Goal: Find specific page/section: Find specific page/section

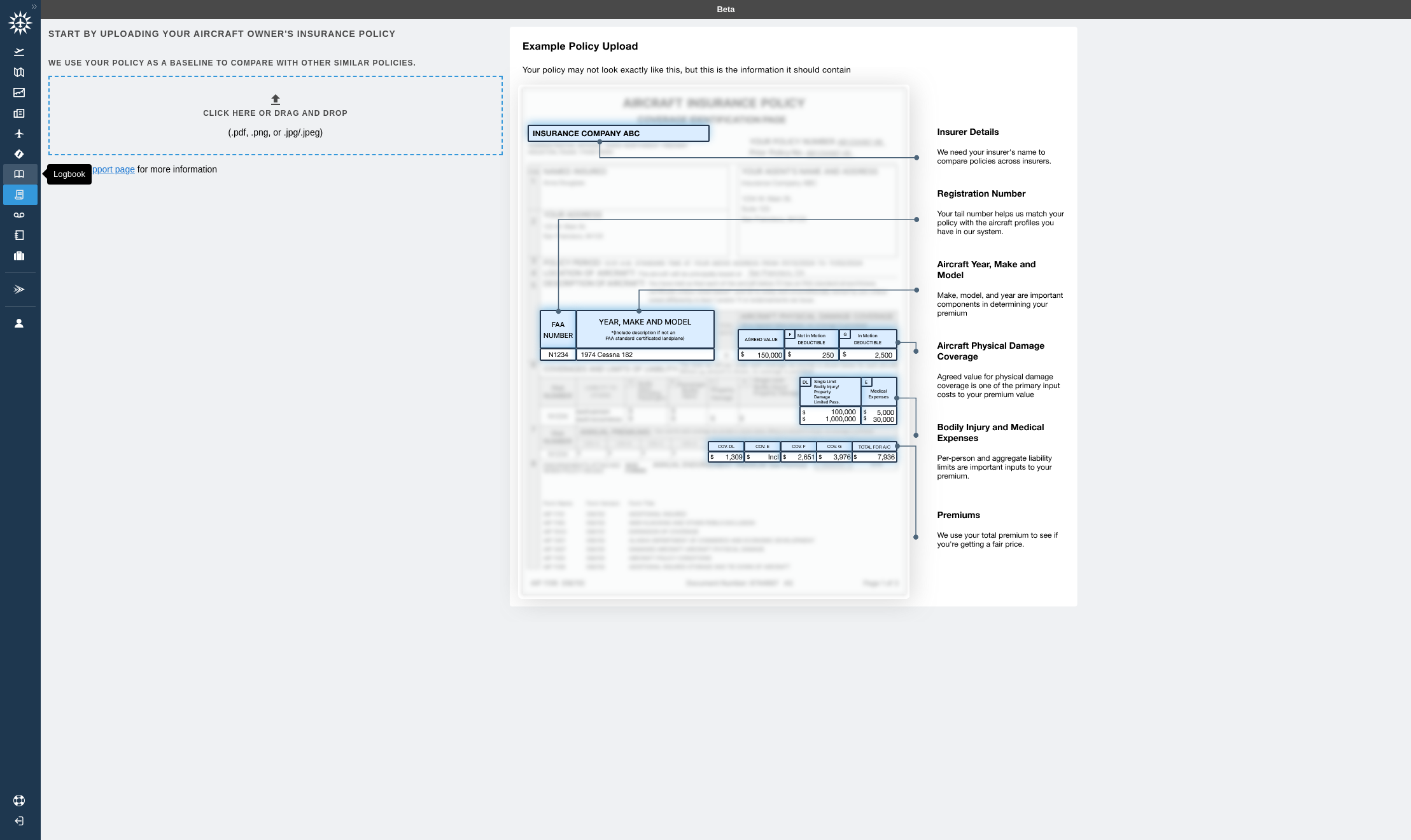
click at [15, 175] on img at bounding box center [18, 174] width 14 height 8
click at [35, 5] on img at bounding box center [34, 6] width 12 height 11
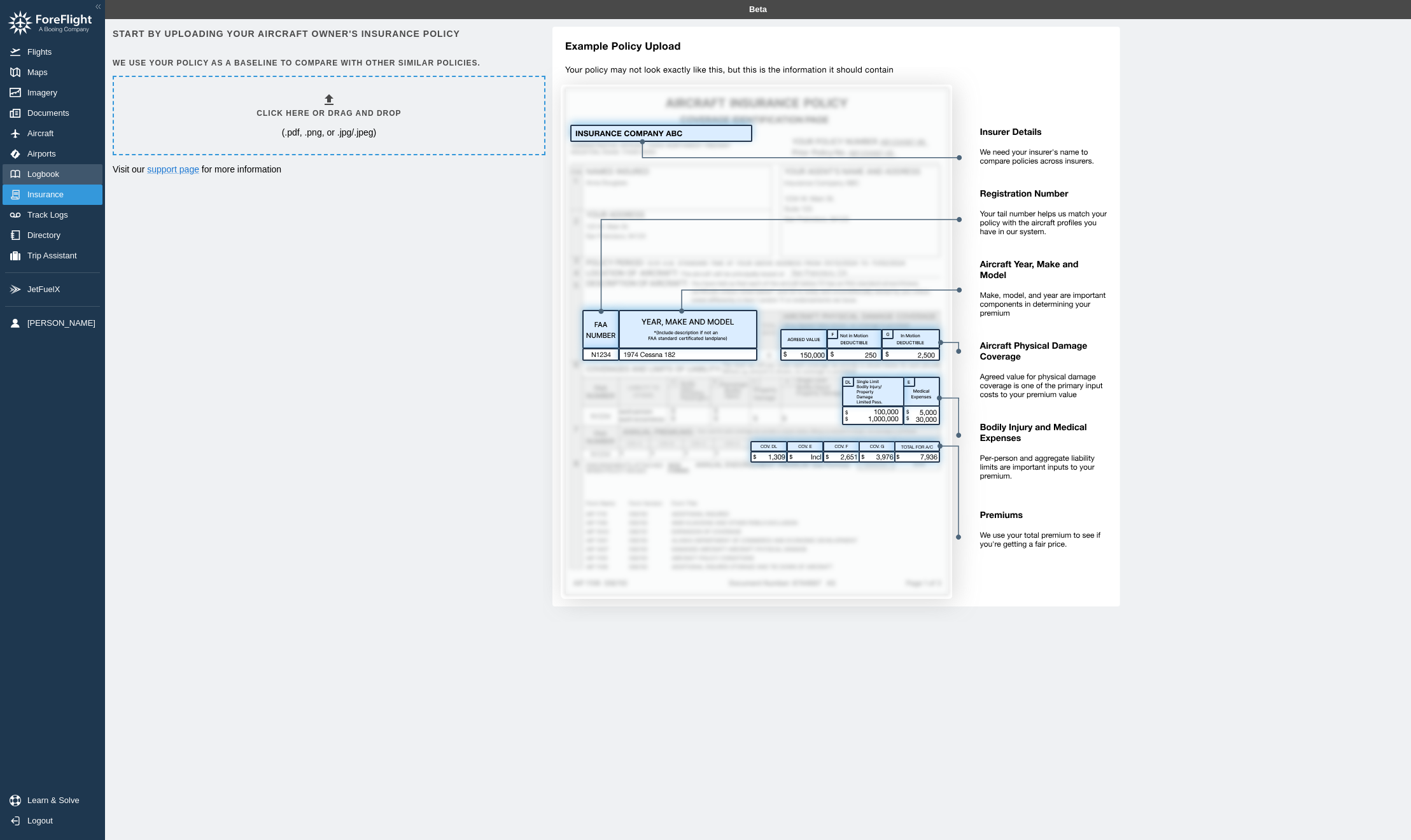
click at [46, 175] on span "Logbook" at bounding box center [46, 174] width 37 height 10
